Goal: Answer question/provide support: Share knowledge or assist other users

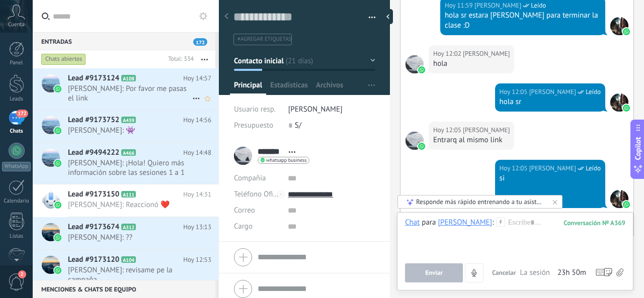
click at [138, 88] on span "[PERSON_NAME]: Por favor me pasas el link" at bounding box center [130, 93] width 124 height 19
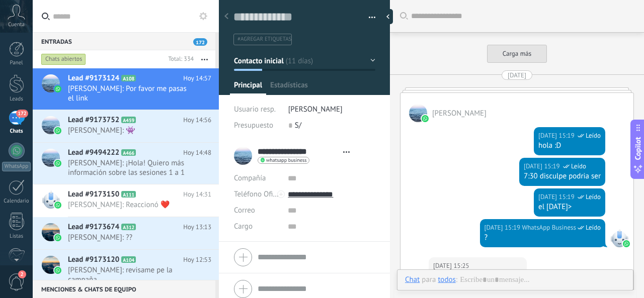
type textarea "**********"
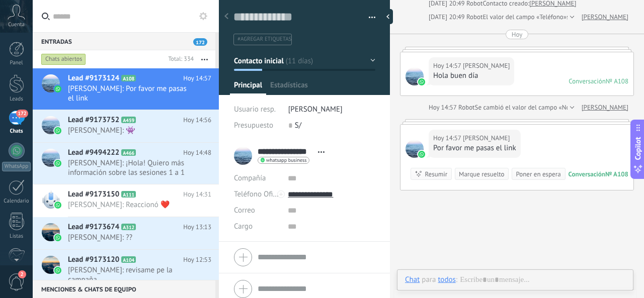
scroll to position [15, 0]
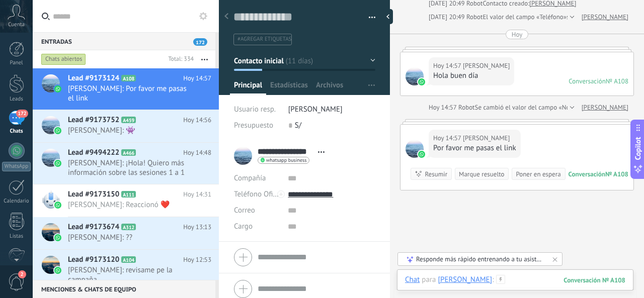
click at [524, 279] on div at bounding box center [515, 290] width 220 height 30
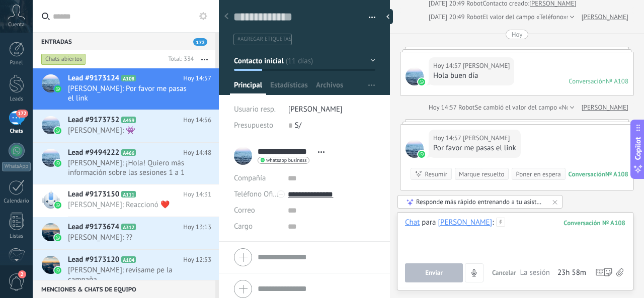
paste div
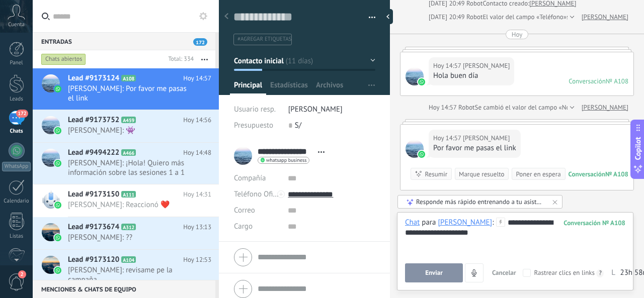
click at [456, 274] on button "Enviar" at bounding box center [434, 273] width 58 height 19
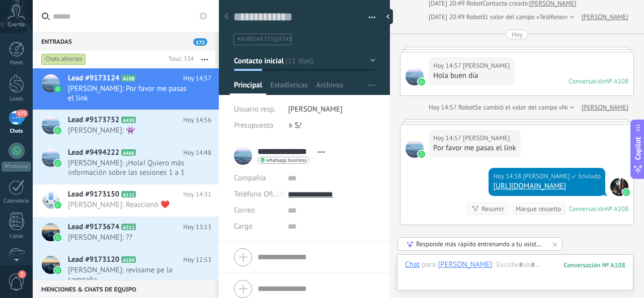
scroll to position [1874, 0]
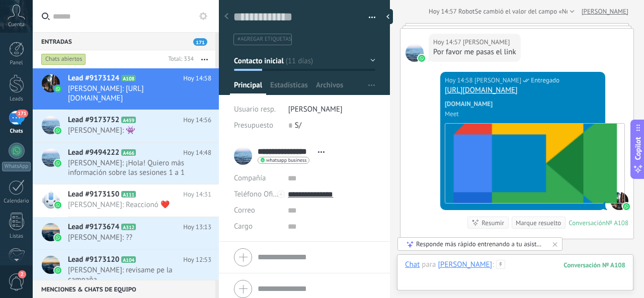
click at [512, 264] on div at bounding box center [515, 275] width 220 height 30
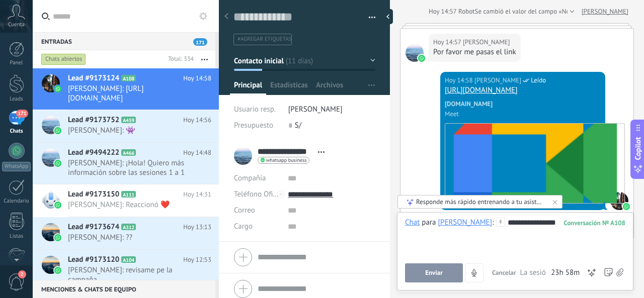
click at [454, 269] on button "Enviar" at bounding box center [434, 273] width 58 height 19
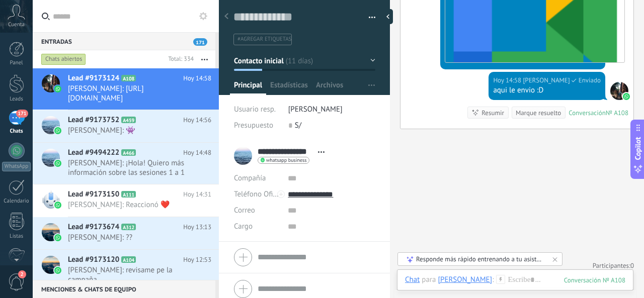
scroll to position [1915, 0]
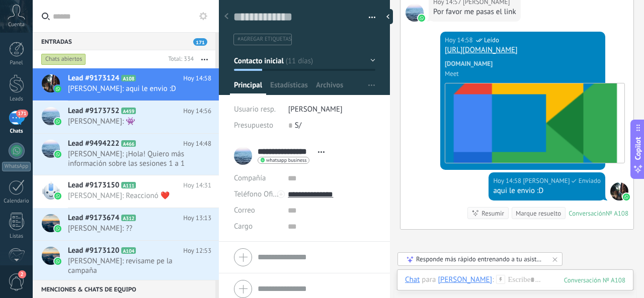
click at [511, 45] on link "[URL][DOMAIN_NAME]" at bounding box center [481, 50] width 73 height 10
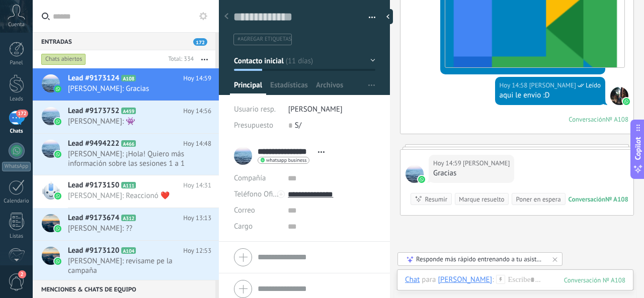
scroll to position [1945, 0]
